Goal: Transaction & Acquisition: Purchase product/service

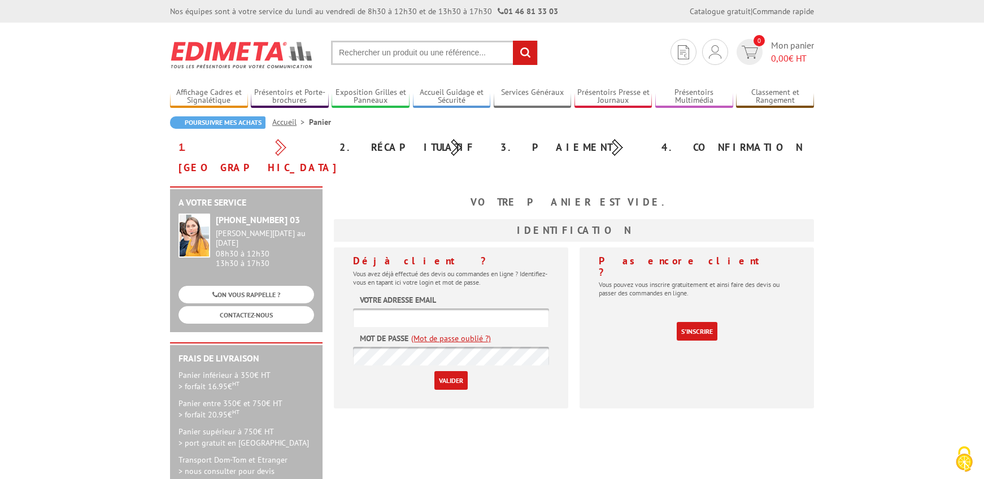
click at [380, 55] on input "text" at bounding box center [434, 53] width 207 height 24
paste input "213301"
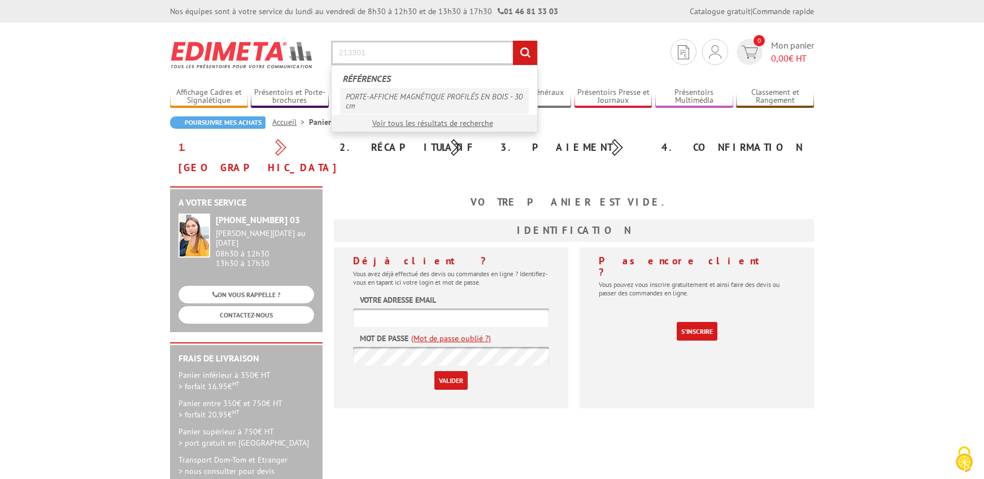
type input "213301"
click at [399, 101] on link "PORTE-AFFICHE MAGNÉTIQUE PROFILÉS EN BOIS - 30 cm" at bounding box center [434, 101] width 189 height 26
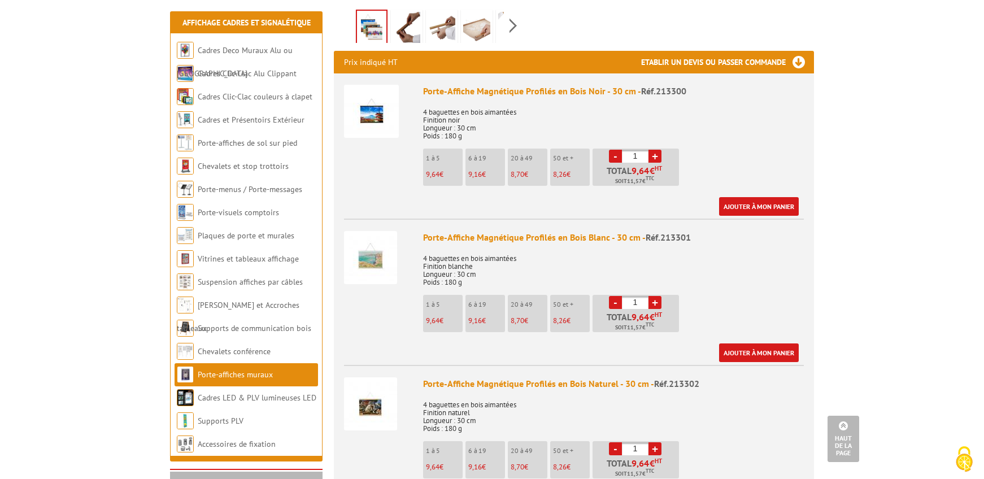
scroll to position [387, 0]
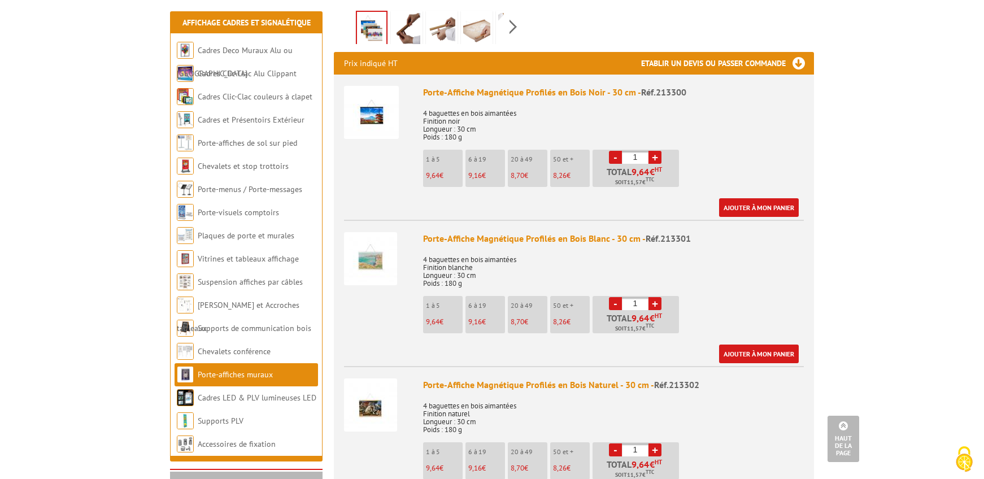
click at [658, 297] on link "+" at bounding box center [654, 303] width 13 height 13
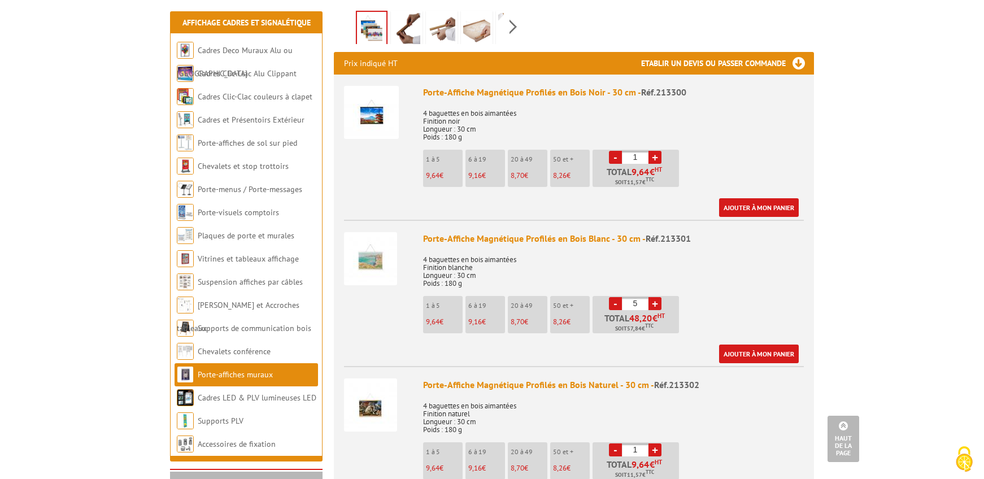
type input "6"
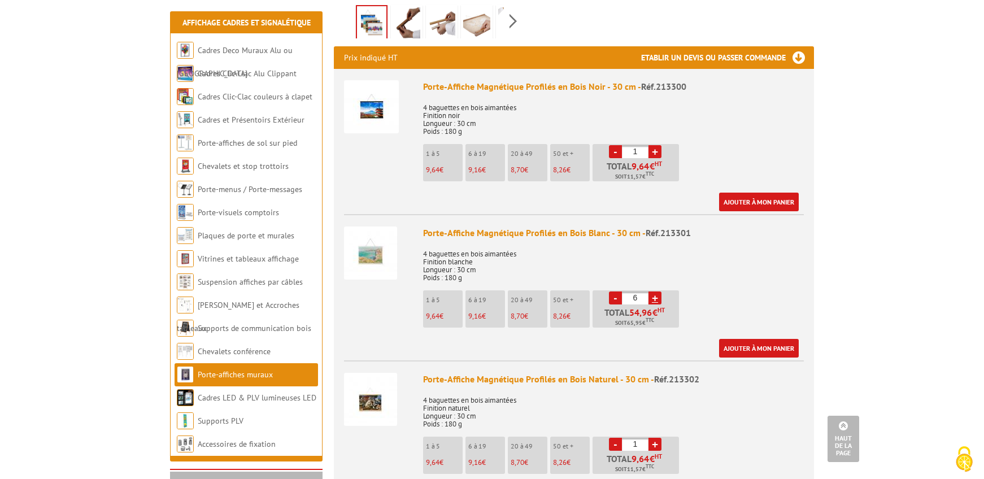
scroll to position [392, 0]
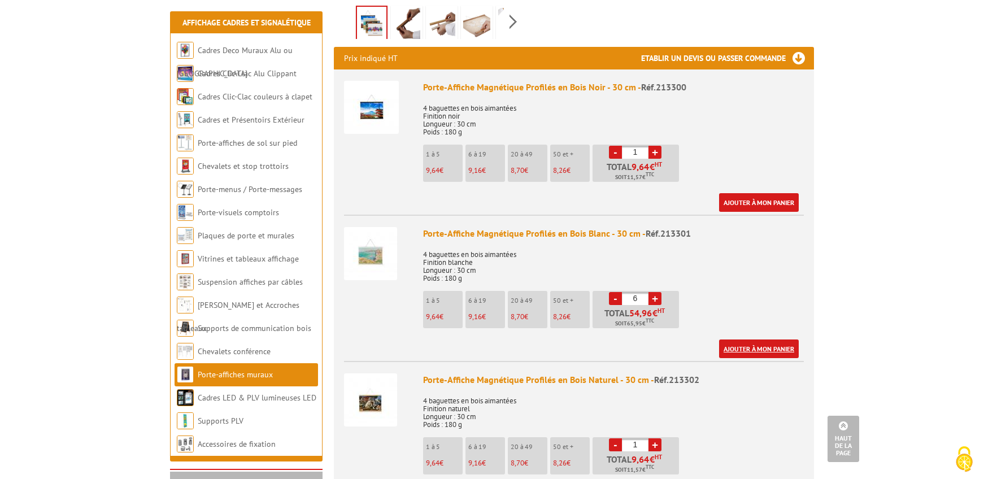
click at [764, 339] on link "Ajouter à mon panier" at bounding box center [759, 348] width 80 height 19
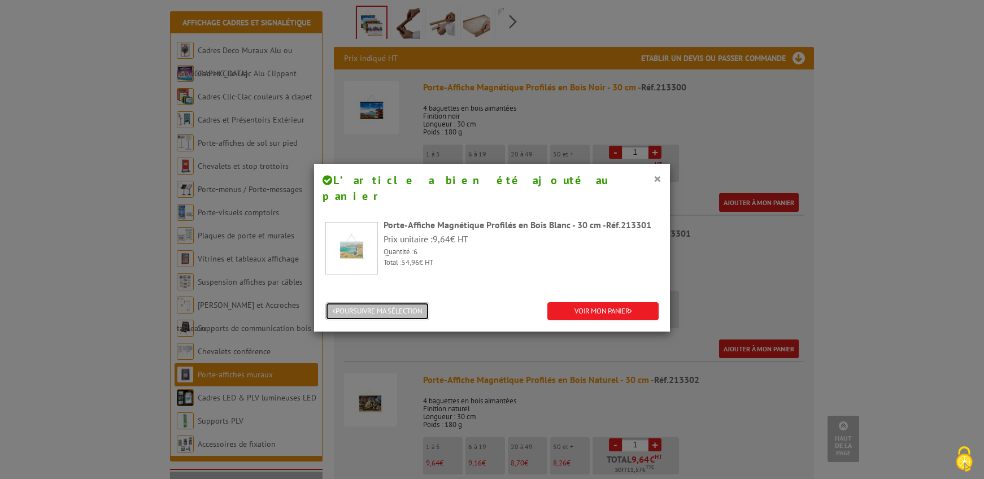
click at [399, 302] on button "POURSUIVRE MA SÉLECTION" at bounding box center [377, 311] width 104 height 19
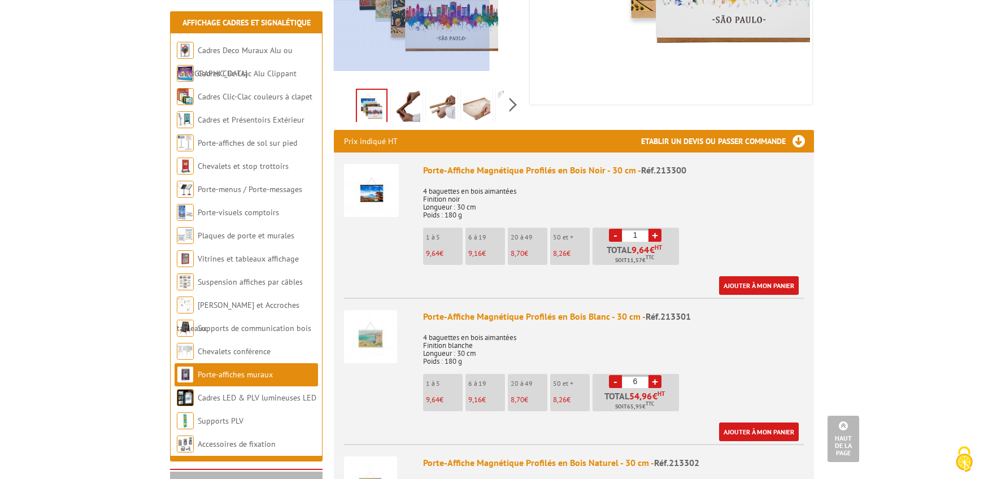
scroll to position [304, 0]
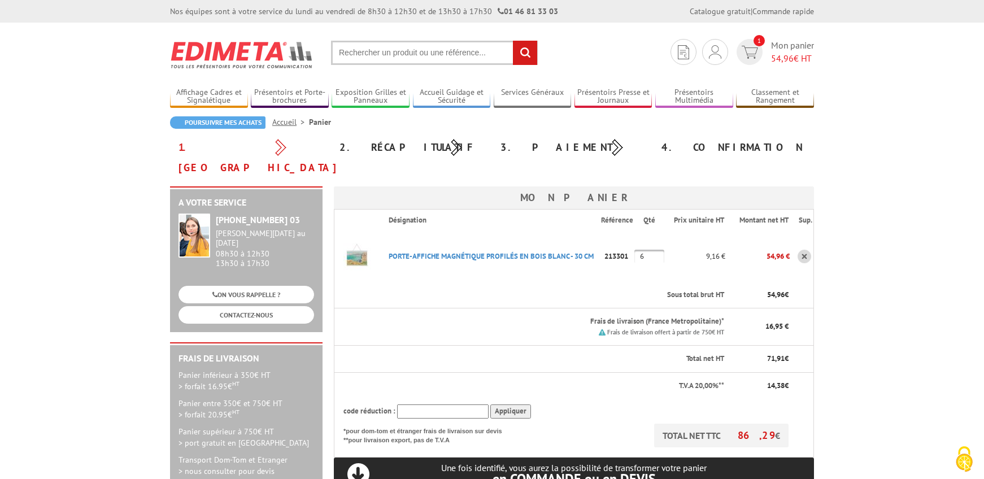
click at [393, 51] on input "text" at bounding box center [434, 53] width 207 height 24
type input "porte affiche magnétique 40"
click at [513, 41] on input "rechercher" at bounding box center [525, 53] width 24 height 24
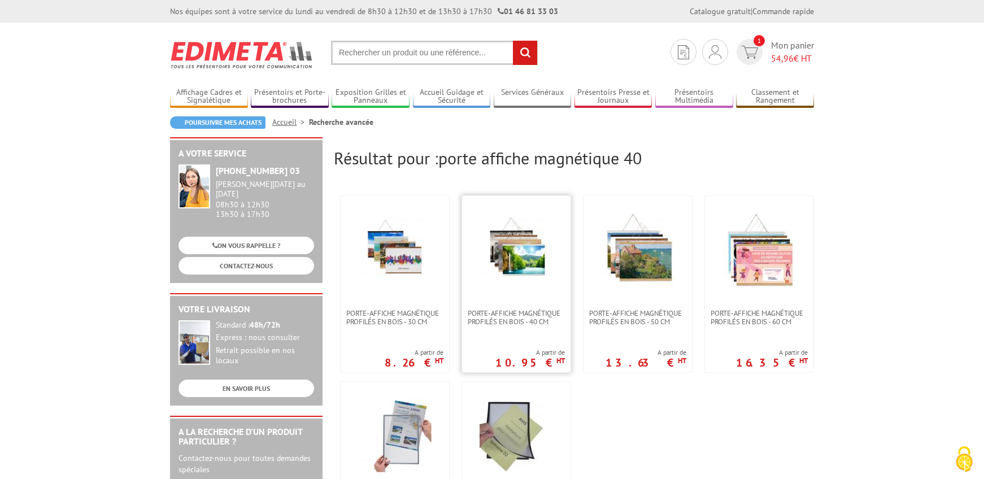
click at [507, 249] on img at bounding box center [516, 249] width 73 height 73
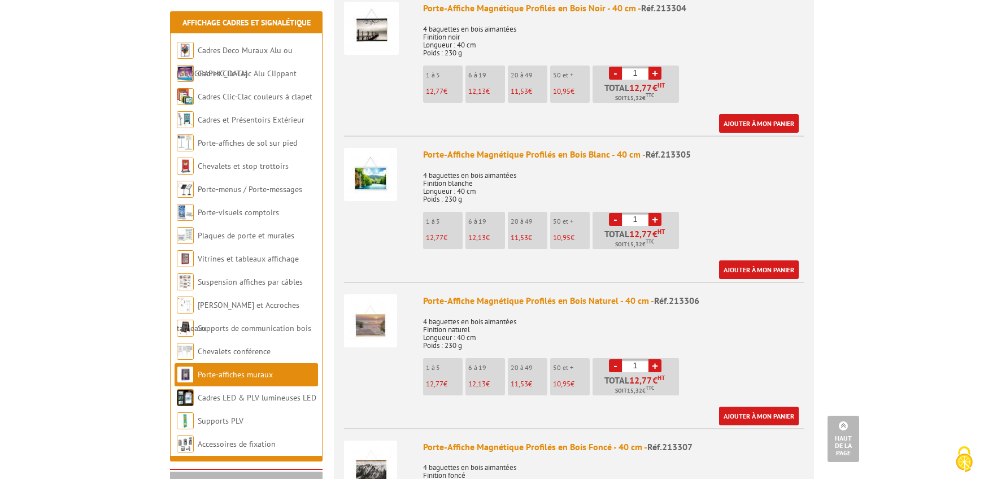
scroll to position [473, 0]
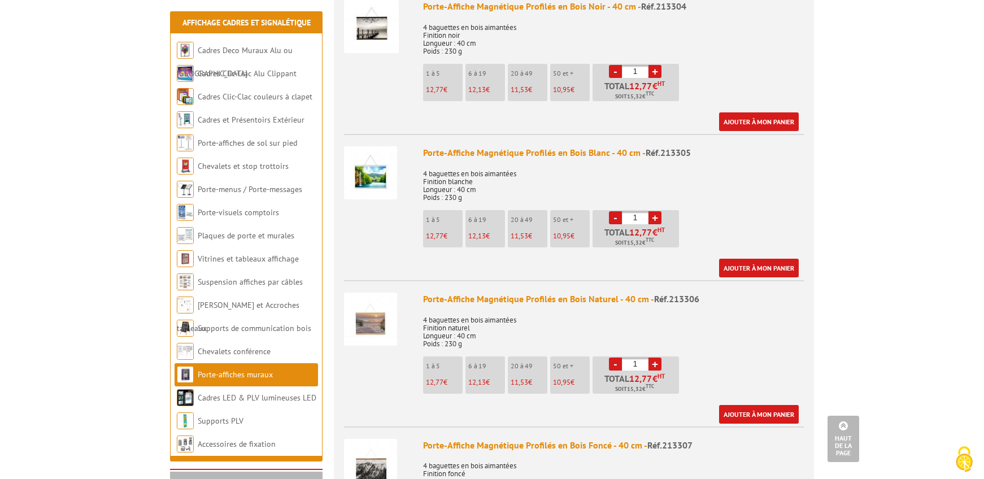
click at [654, 211] on link "+" at bounding box center [654, 217] width 13 height 13
type input "3"
click at [726, 259] on link "Ajouter à mon panier" at bounding box center [759, 268] width 80 height 19
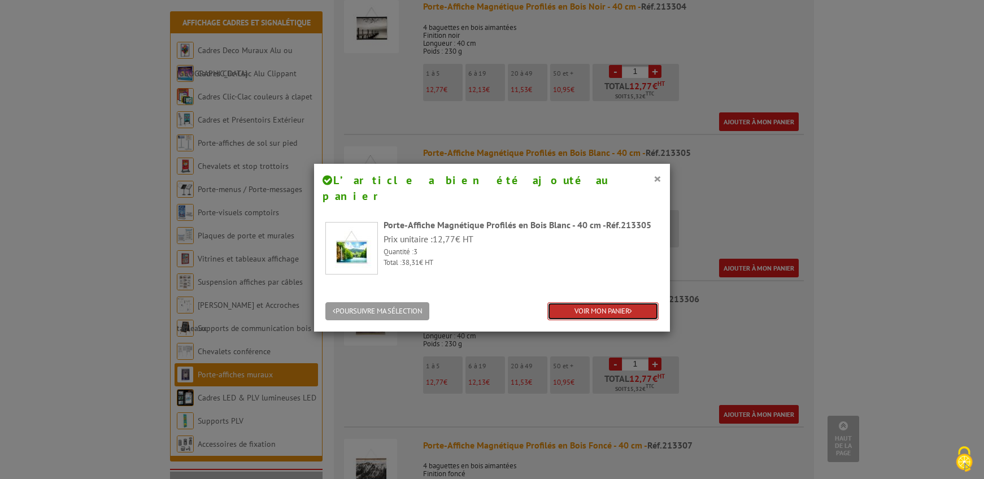
click at [587, 302] on link "VOIR MON PANIER" at bounding box center [602, 311] width 111 height 19
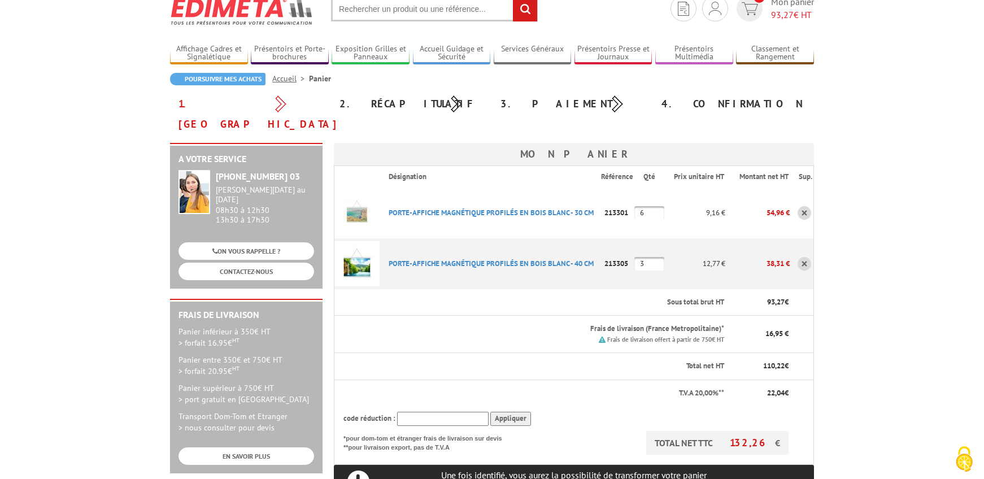
scroll to position [41, 0]
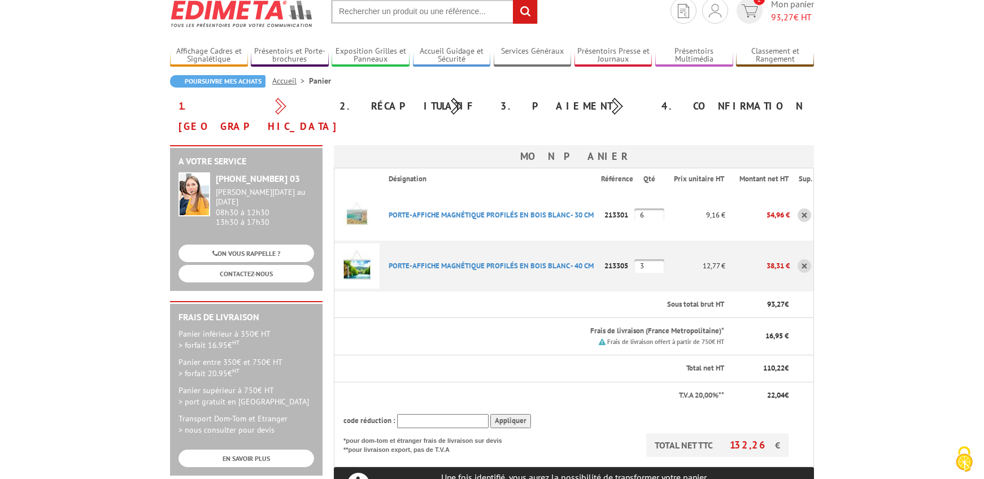
drag, startPoint x: 650, startPoint y: 196, endPoint x: 637, endPoint y: 195, distance: 13.0
click at [637, 208] on input "6" at bounding box center [649, 215] width 30 height 14
type input "8"
click at [606, 215] on td "213301" at bounding box center [617, 215] width 33 height 51
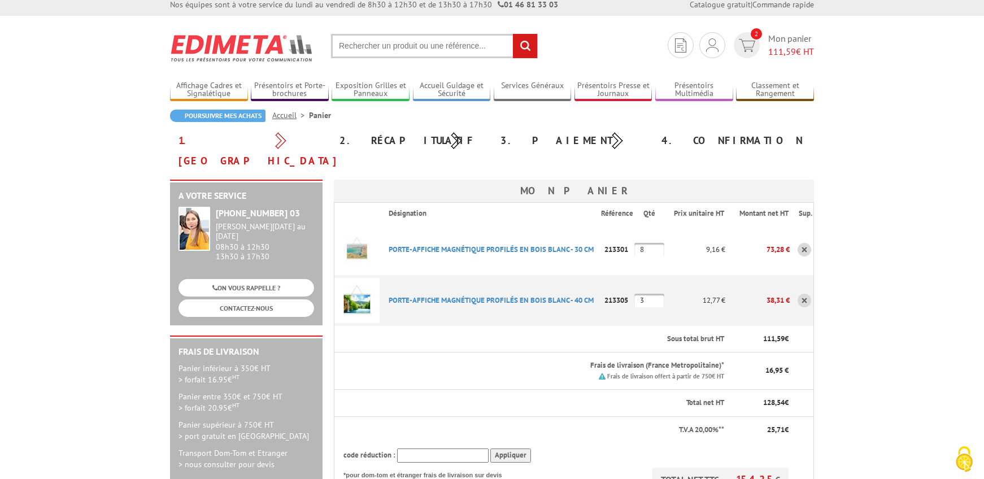
scroll to position [6, 0]
click at [708, 50] on img at bounding box center [712, 47] width 12 height 14
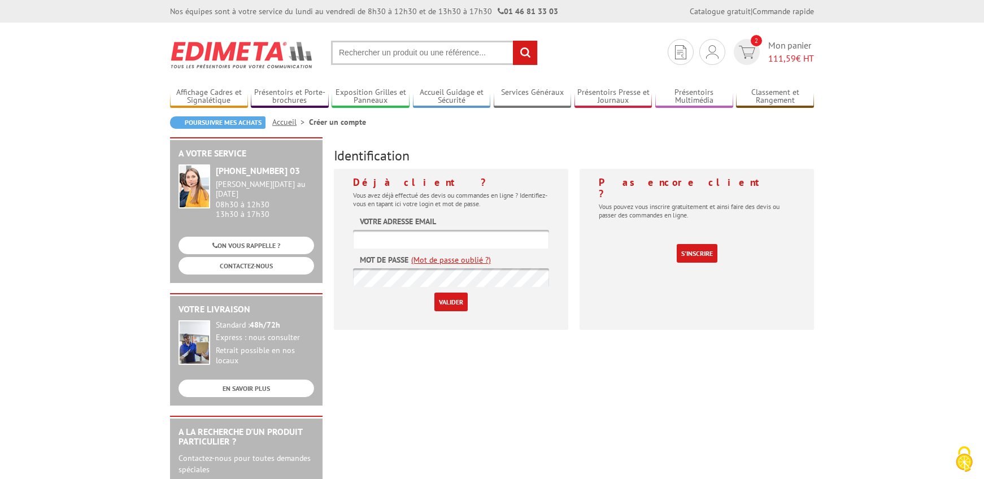
click at [433, 237] on input "text" at bounding box center [451, 239] width 196 height 19
type input "[PERSON_NAME][EMAIL_ADDRESS][DOMAIN_NAME]"
click at [434, 293] on input "Valider" at bounding box center [450, 302] width 33 height 19
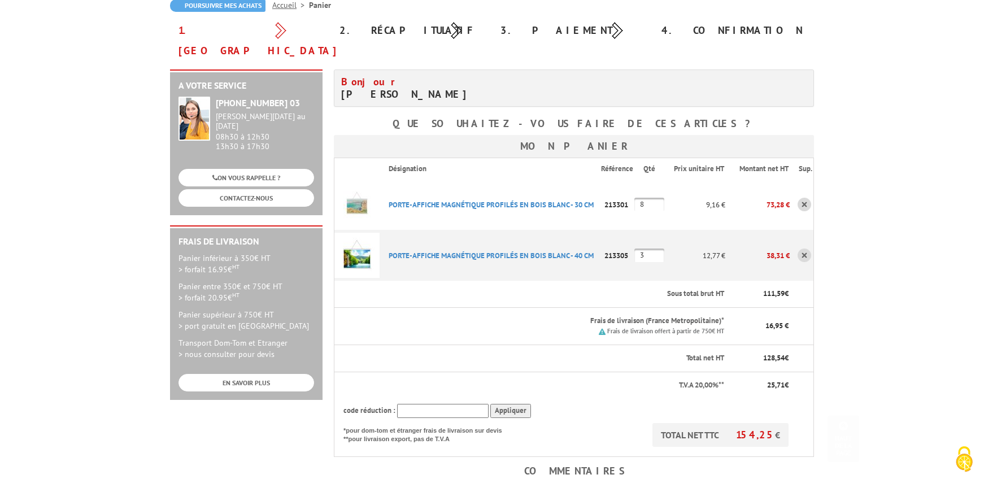
scroll to position [115, 0]
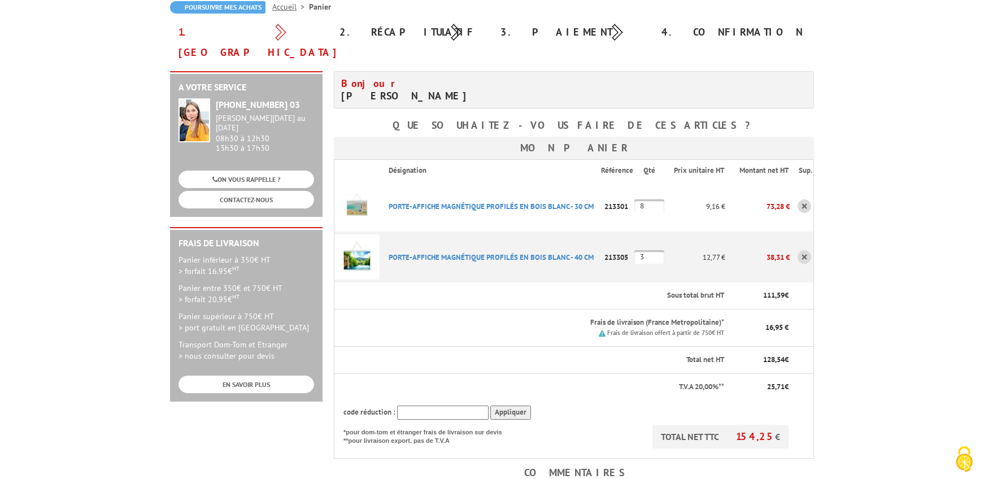
drag, startPoint x: 645, startPoint y: 236, endPoint x: 637, endPoint y: 236, distance: 7.9
click at [637, 250] on input "3" at bounding box center [649, 257] width 30 height 14
click at [600, 282] on th "Sous total brut HT" at bounding box center [553, 295] width 346 height 27
click at [591, 286] on th "Sous total brut HT" at bounding box center [553, 295] width 346 height 27
drag, startPoint x: 648, startPoint y: 236, endPoint x: 637, endPoint y: 233, distance: 12.2
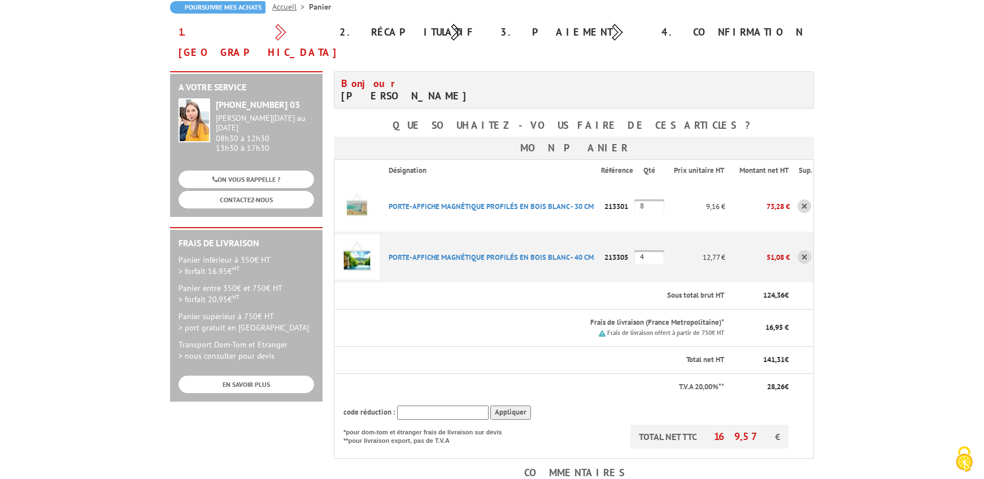
click at [638, 250] on input "4" at bounding box center [649, 257] width 30 height 14
drag, startPoint x: 647, startPoint y: 234, endPoint x: 630, endPoint y: 234, distance: 17.5
click at [632, 234] on tr "PORTE-AFFICHE MAGNéTIQUE PROFILéS EN BOIS BLANC - 40 CM Code promo non activabl…" at bounding box center [574, 257] width 480 height 51
type input "4"
click at [597, 282] on th "Sous total brut HT" at bounding box center [553, 295] width 346 height 27
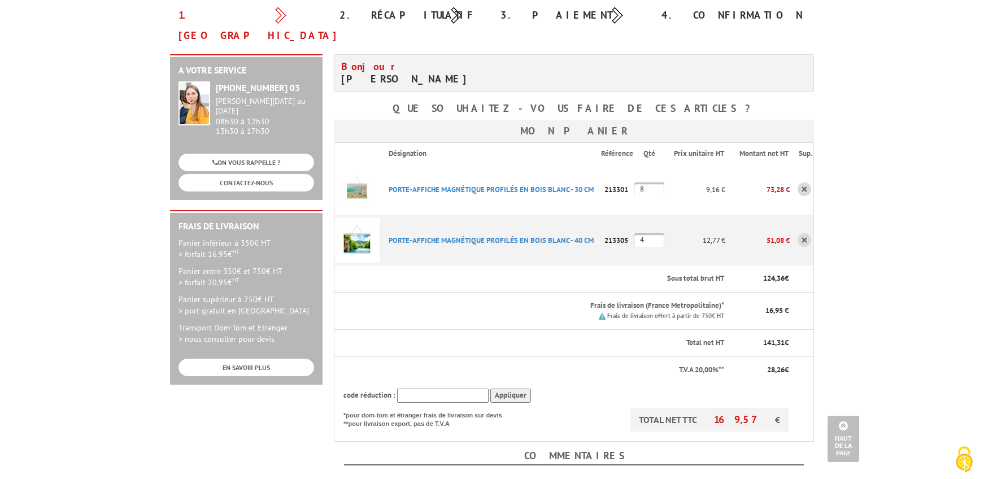
scroll to position [0, 0]
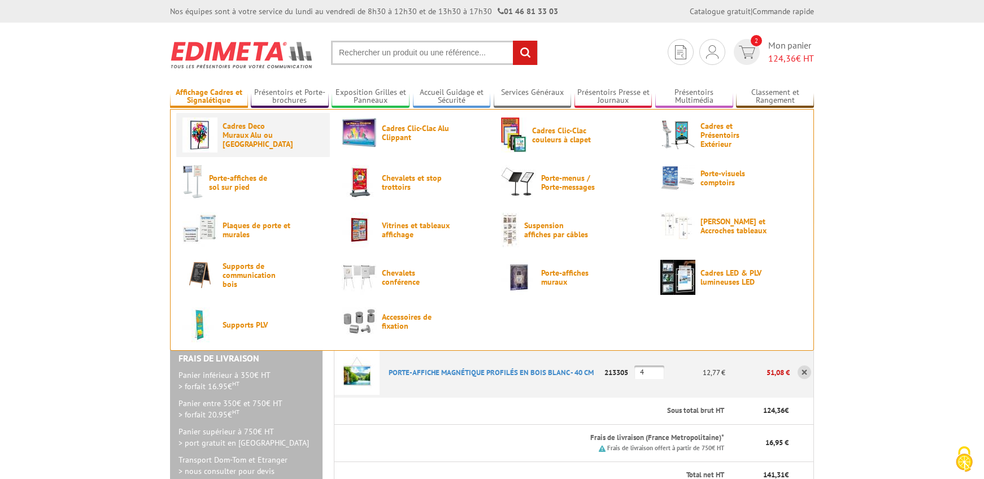
click at [250, 138] on span "Cadres Deco Muraux Alu ou [GEOGRAPHIC_DATA]" at bounding box center [257, 134] width 68 height 27
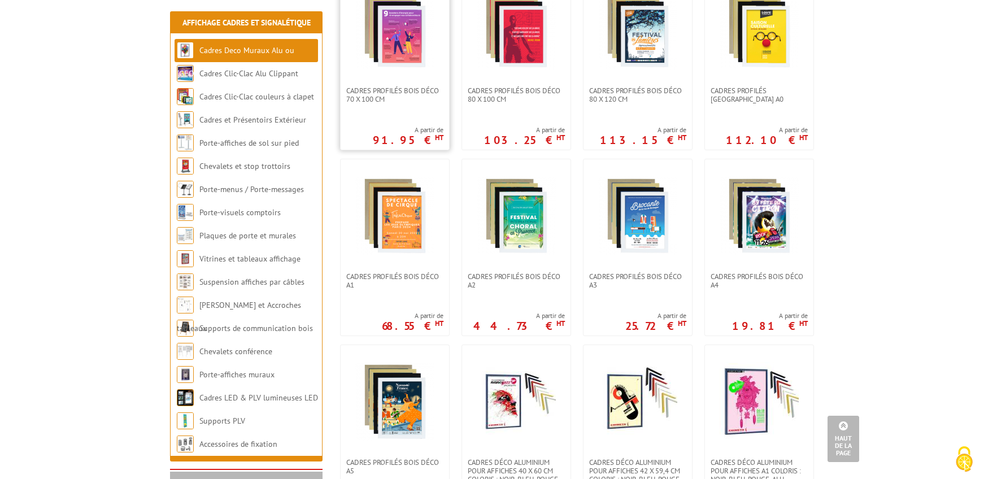
scroll to position [491, 0]
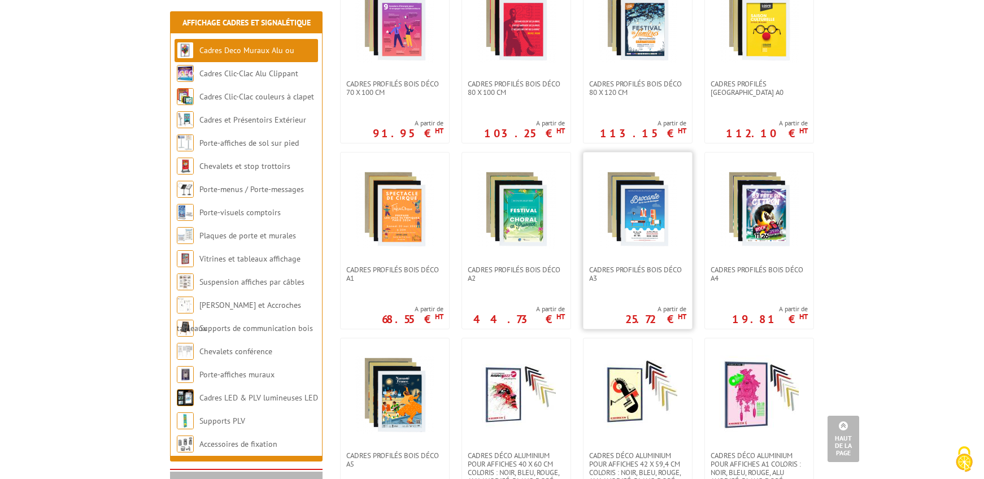
click at [664, 191] on img at bounding box center [637, 208] width 79 height 79
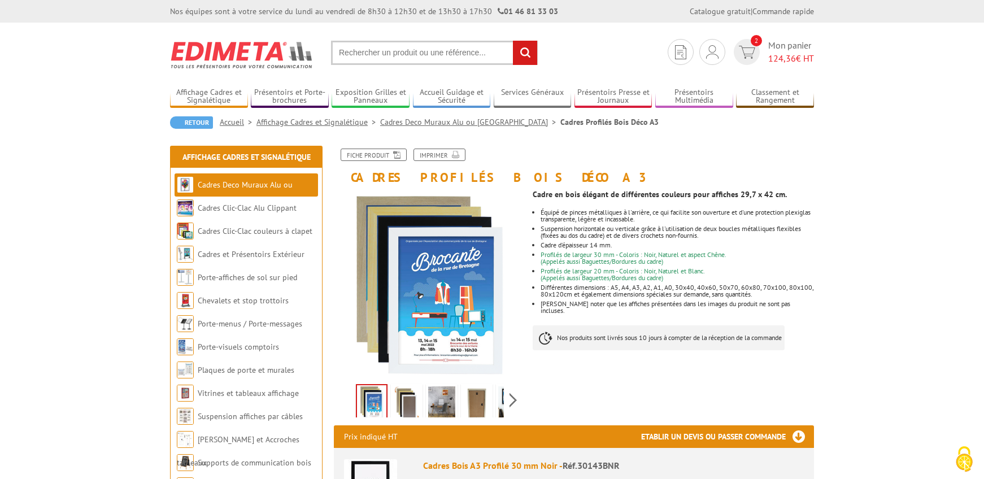
click at [351, 123] on link "Affichage Cadres et Signalétique" at bounding box center [318, 122] width 124 height 10
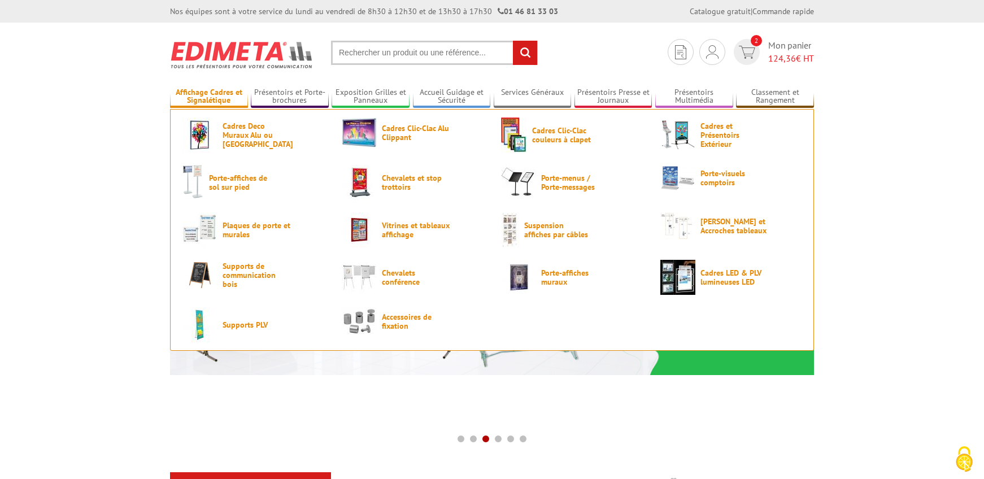
click at [229, 98] on link "Affichage Cadres et Signalétique" at bounding box center [209, 97] width 78 height 19
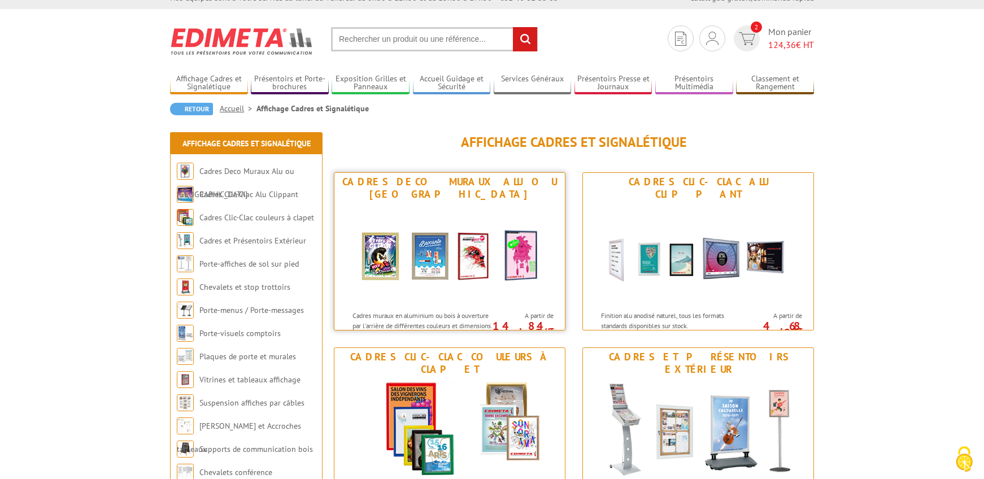
scroll to position [14, 0]
click at [539, 203] on img at bounding box center [449, 254] width 209 height 102
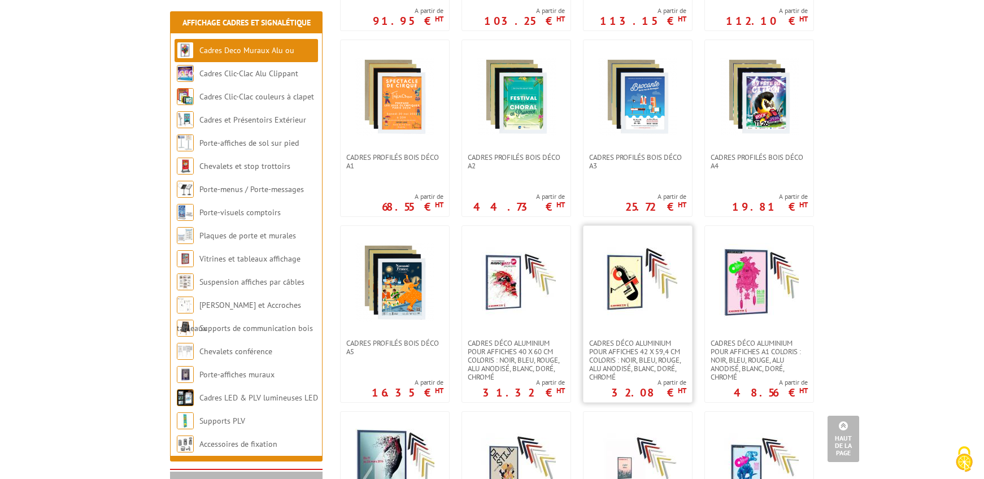
scroll to position [626, 0]
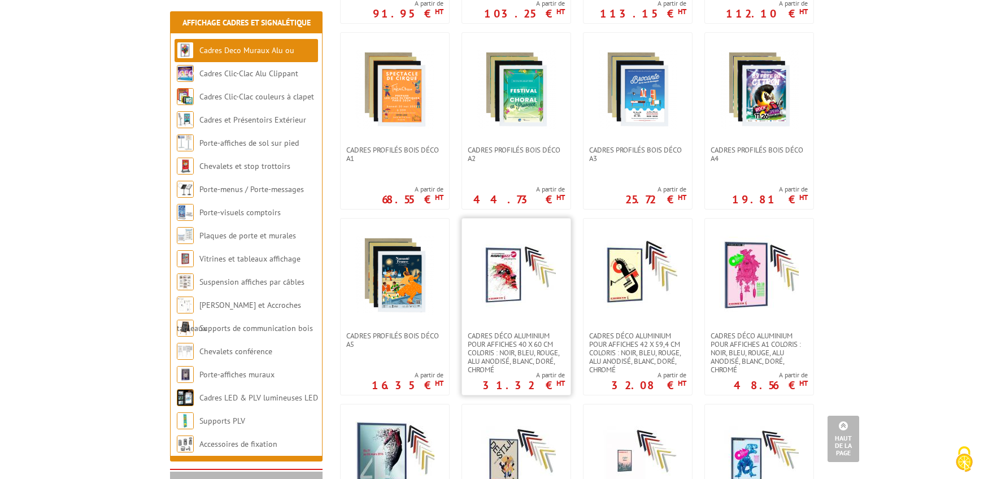
click at [532, 241] on img at bounding box center [516, 275] width 79 height 79
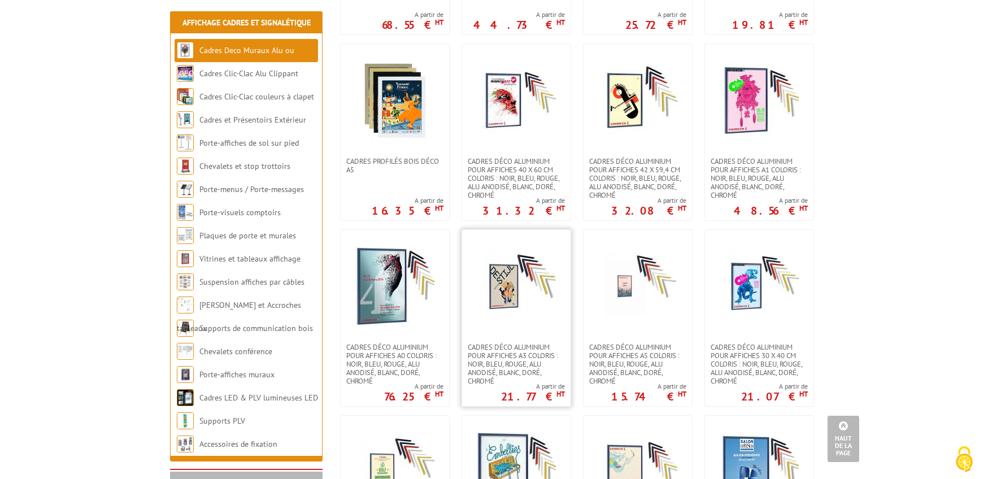
scroll to position [787, 0]
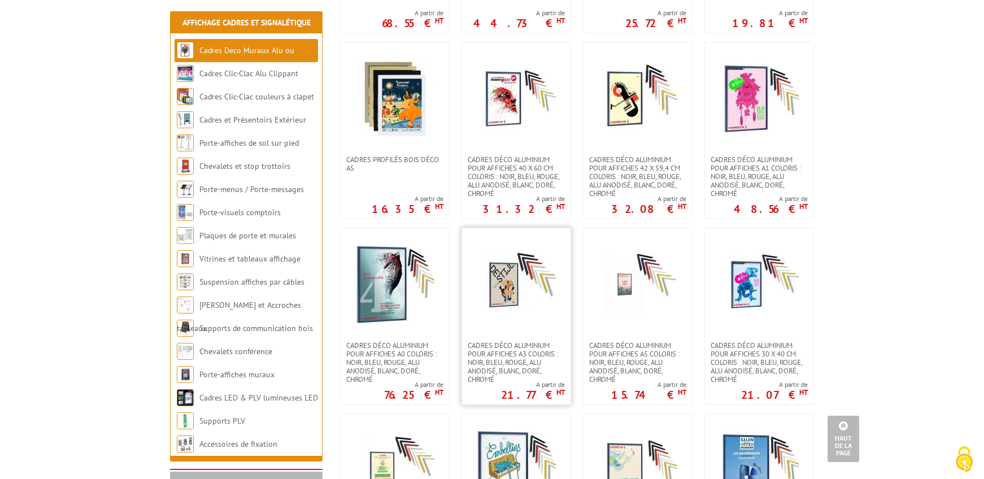
click at [520, 271] on img at bounding box center [516, 284] width 79 height 79
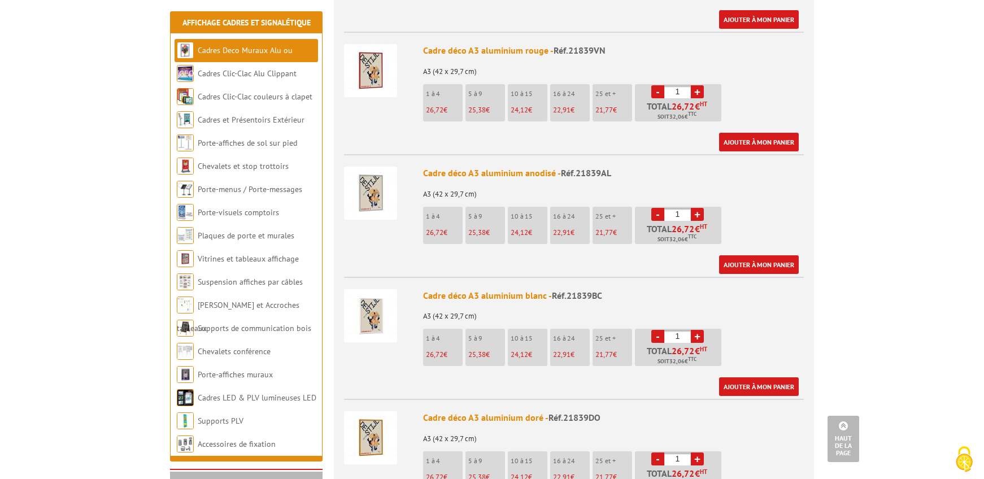
scroll to position [694, 0]
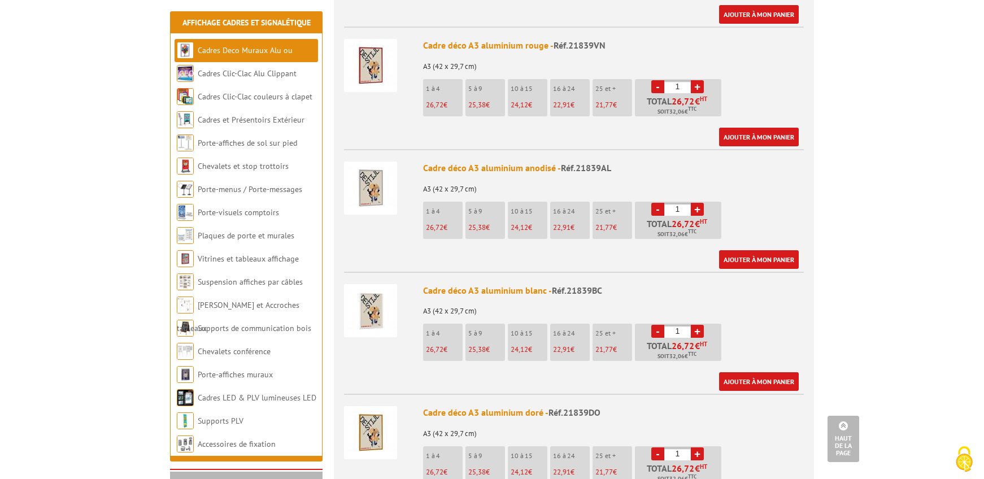
click at [696, 325] on link "+" at bounding box center [697, 331] width 13 height 13
type input "2"
click at [743, 372] on link "Ajouter à mon panier" at bounding box center [759, 381] width 80 height 19
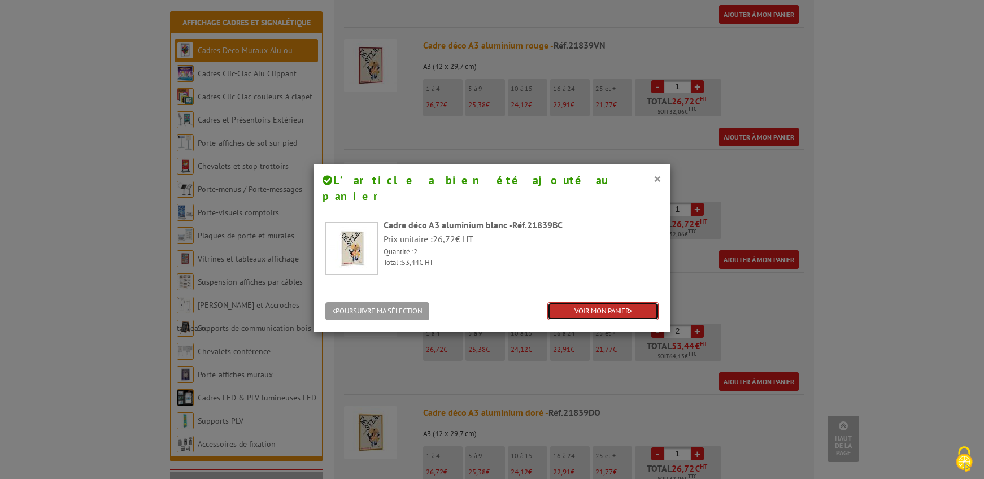
click at [576, 302] on link "VOIR MON PANIER" at bounding box center [602, 311] width 111 height 19
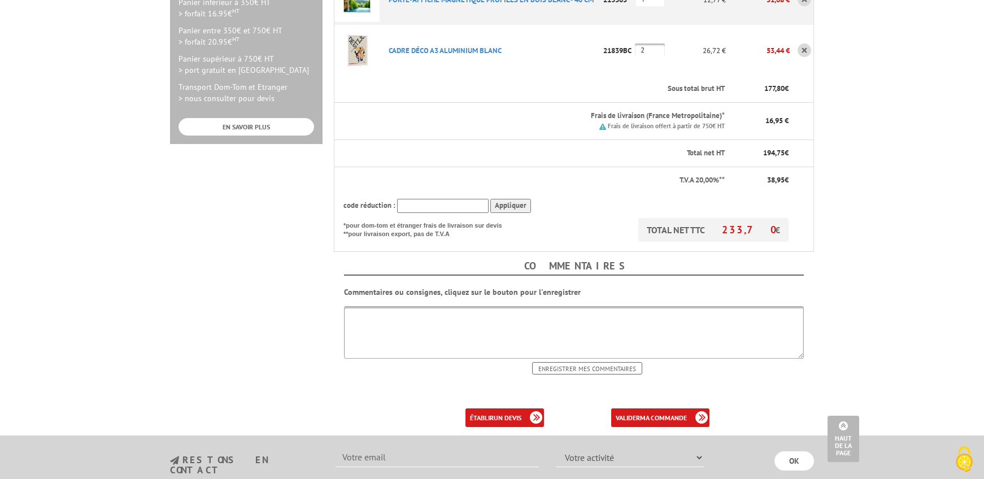
scroll to position [378, 0]
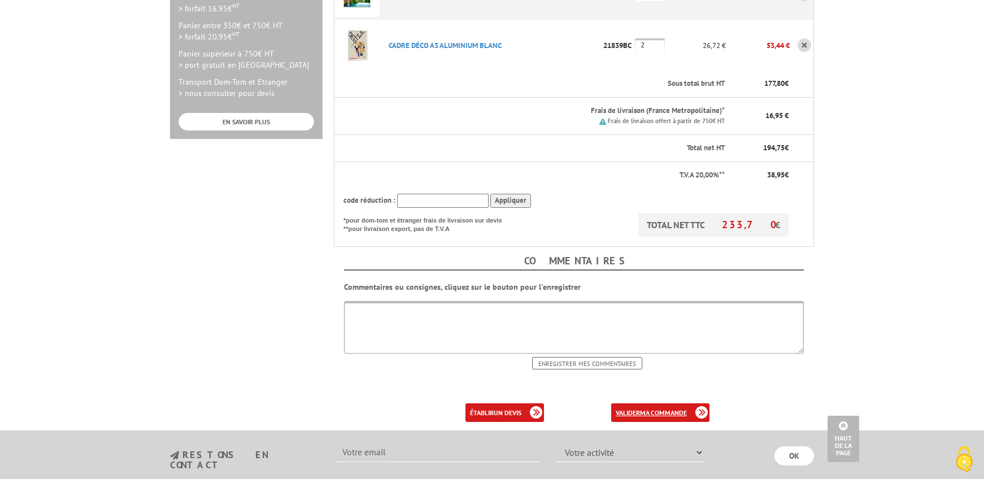
click at [661, 408] on b "ma commande" at bounding box center [663, 412] width 47 height 8
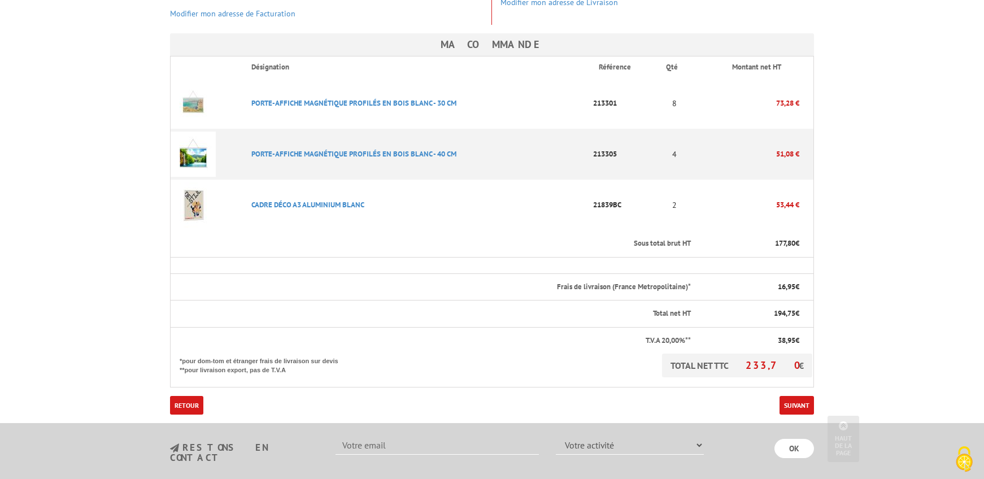
scroll to position [276, 0]
click at [799, 395] on link "Suivant" at bounding box center [797, 404] width 34 height 19
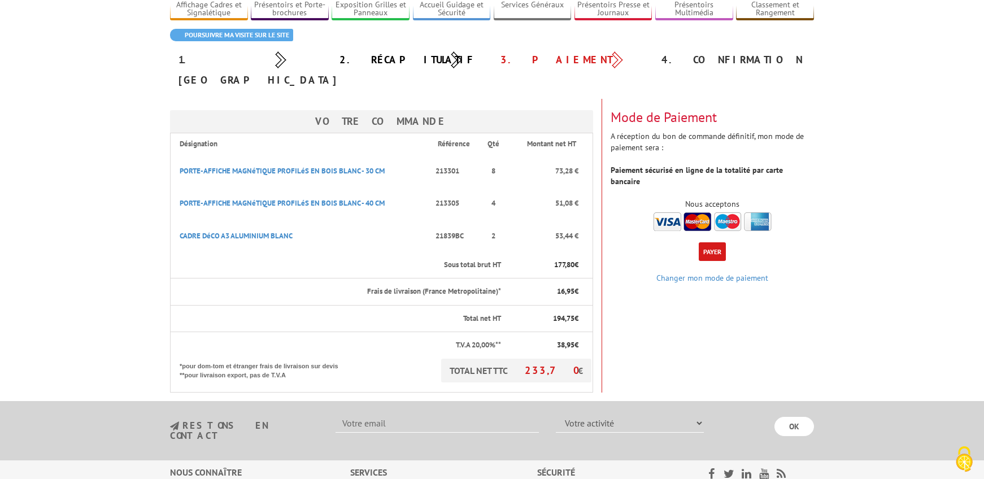
scroll to position [82, 0]
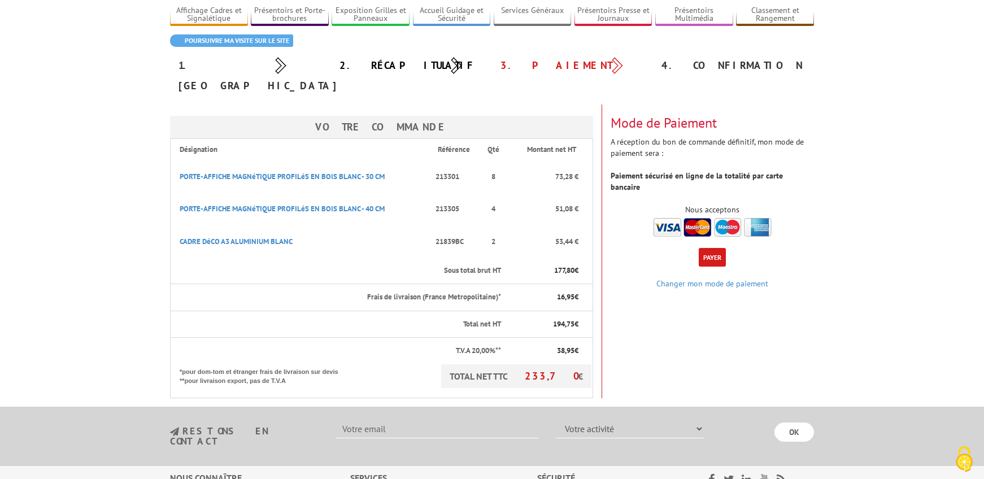
click at [718, 248] on button "Payer" at bounding box center [712, 257] width 27 height 19
